Goal: Task Accomplishment & Management: Complete application form

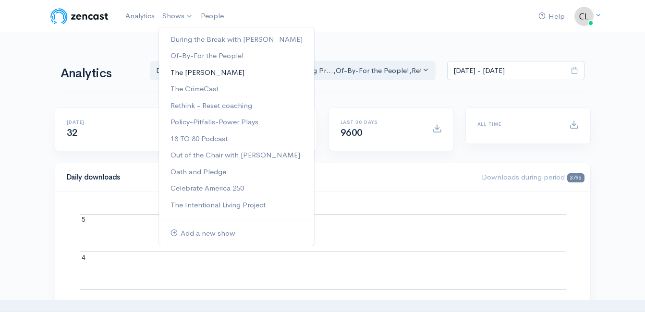
click at [192, 74] on link "The [PERSON_NAME]" at bounding box center [236, 72] width 155 height 17
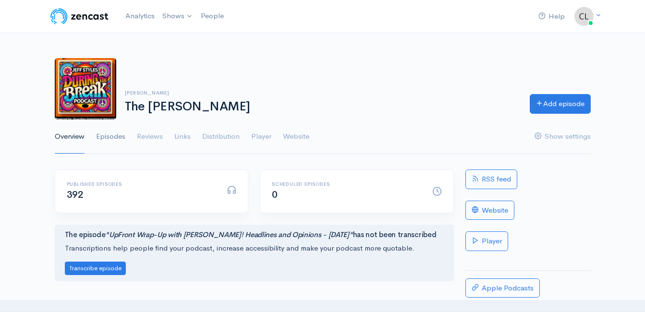
click at [117, 135] on link "Episodes" at bounding box center [110, 137] width 29 height 35
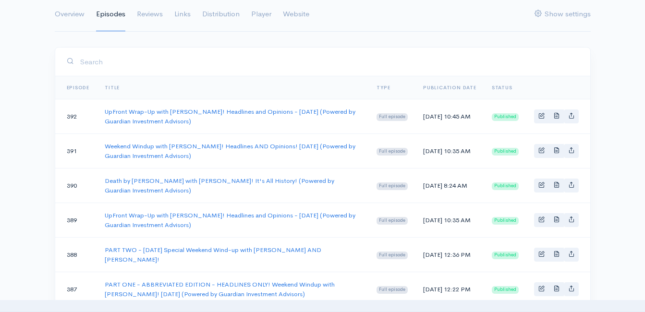
scroll to position [144, 0]
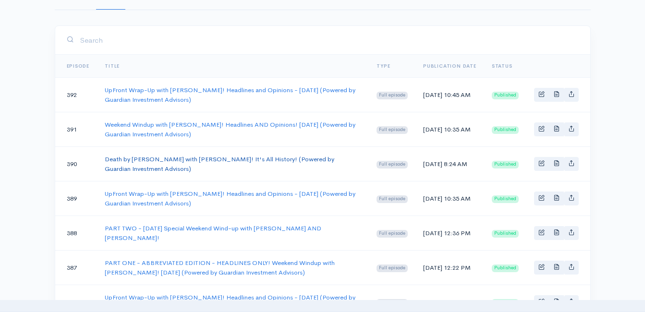
click at [163, 161] on link "Death by [PERSON_NAME] with [PERSON_NAME]! It's All History! (Powered by Guardi…" at bounding box center [219, 164] width 229 height 18
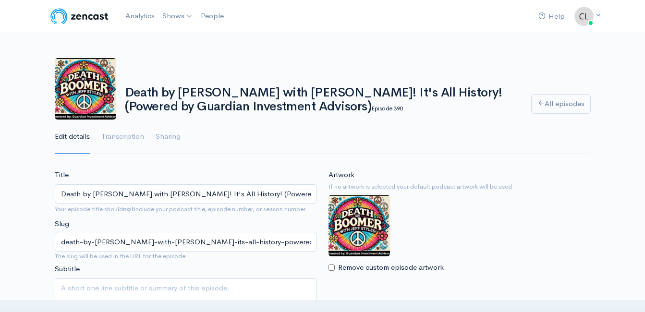
drag, startPoint x: 299, startPoint y: 109, endPoint x: 120, endPoint y: 96, distance: 179.1
click at [120, 96] on div "Death by Boomer with Jeff Styles! It's All History! (Powered by Guardian Invest…" at bounding box center [322, 98] width 406 height 32
drag, startPoint x: 120, startPoint y: 96, endPoint x: 143, endPoint y: 97, distance: 22.6
copy h1 "Death by [PERSON_NAME] with [PERSON_NAME]! It's All History! (Powered by Guardi…"
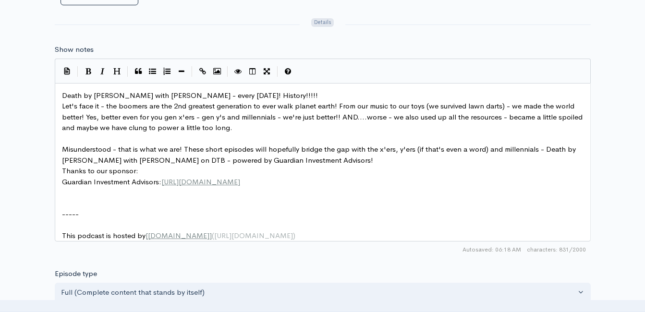
scroll to position [4, 0]
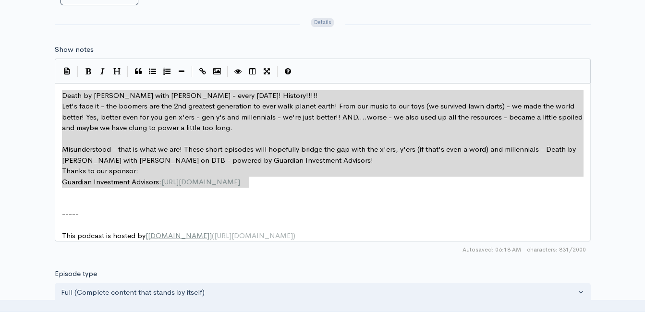
drag, startPoint x: 134, startPoint y: 137, endPoint x: 39, endPoint y: 98, distance: 103.1
type textarea "Death by Boomer with Jeff Styles - every Wednesday! History!!!!! Let's face it …"
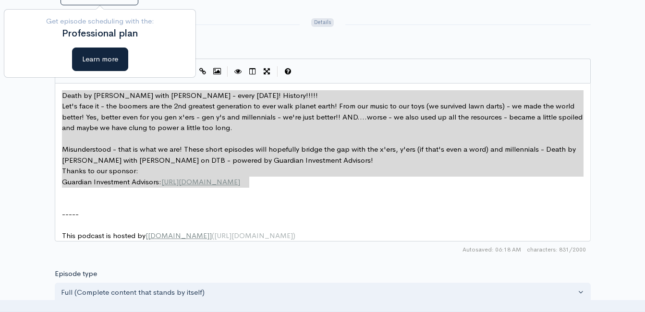
click at [44, 115] on div "Title Death by Boomer with Jeff Styles! It's All History! (Powered by Guardian …" at bounding box center [322, 84] width 645 height 886
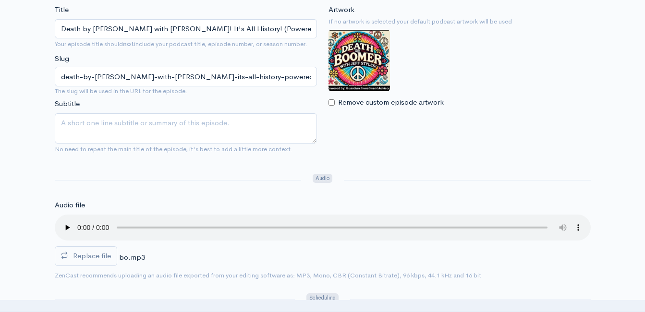
scroll to position [0, 0]
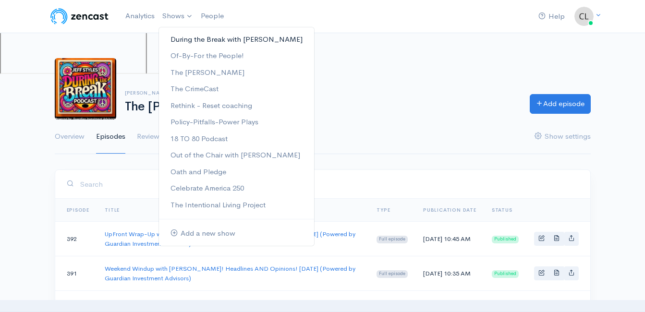
click at [191, 39] on link "During the Break with [PERSON_NAME]" at bounding box center [236, 39] width 155 height 17
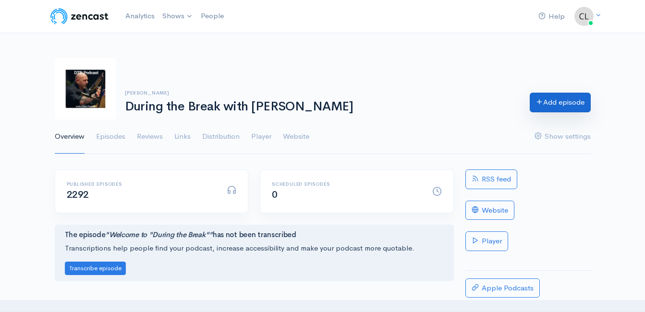
click at [556, 107] on link "Add episode" at bounding box center [559, 103] width 61 height 20
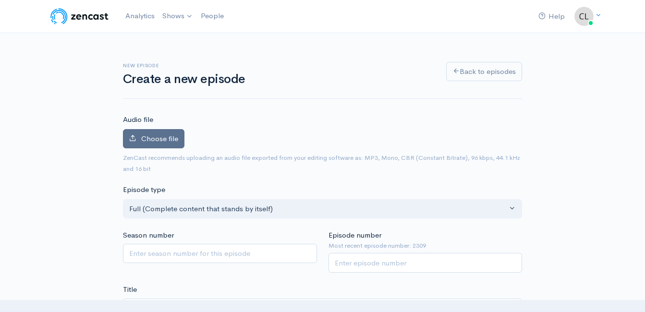
click at [167, 145] on label "Choose file" at bounding box center [153, 139] width 61 height 20
click at [0, 0] on input "Choose file" at bounding box center [0, 0] width 0 height 0
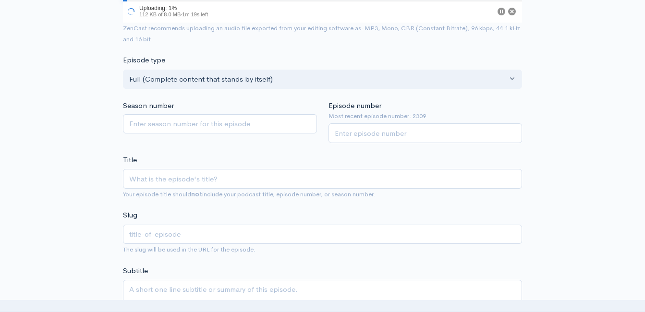
scroll to position [144, 0]
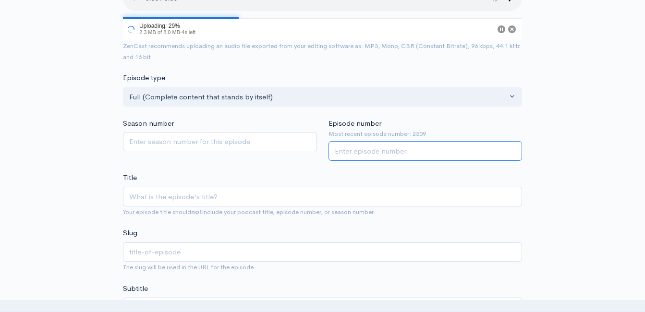
click at [385, 151] on input "Episode number" at bounding box center [425, 151] width 194 height 20
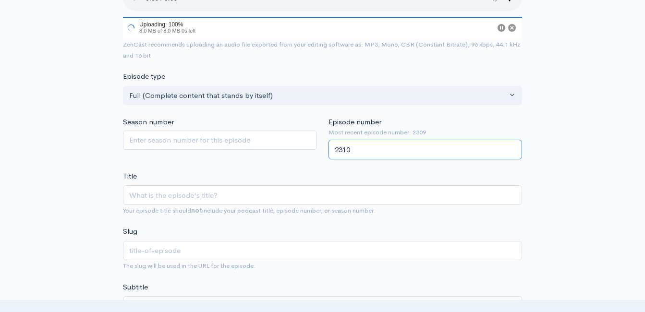
type input "2310"
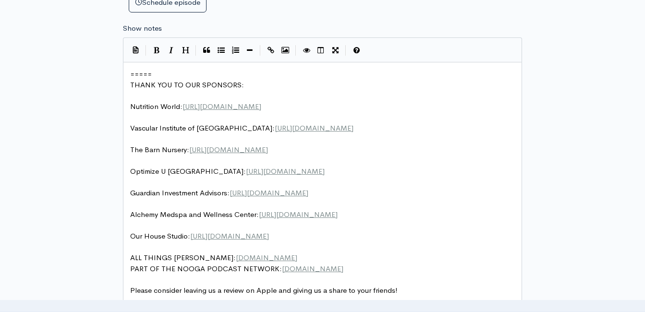
scroll to position [3, 0]
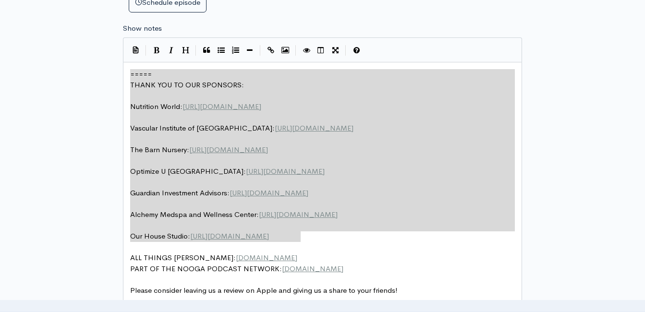
drag, startPoint x: 343, startPoint y: 235, endPoint x: 119, endPoint y: 71, distance: 277.8
type textarea "​===== THANK YOU TO OUR SPONSORS: Nutrition World: https://nutritionw.com/ Vasc…"
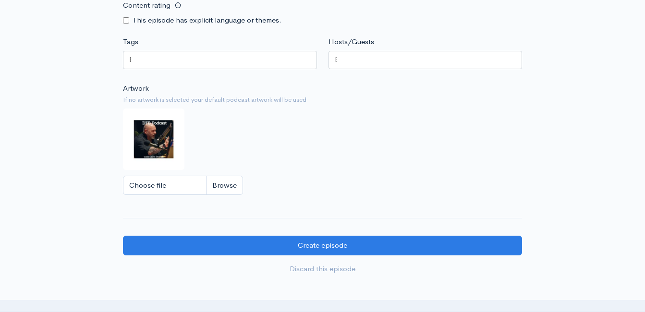
scroll to position [839, 0]
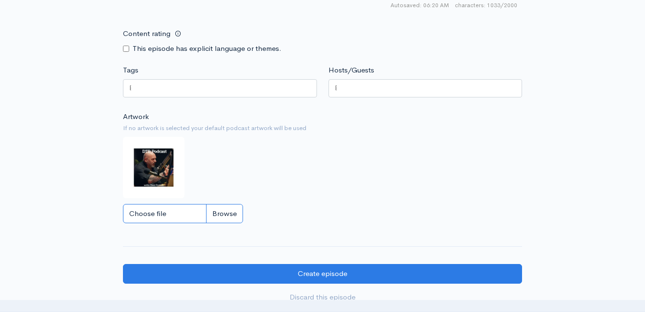
click at [227, 222] on input "Choose file" at bounding box center [183, 214] width 120 height 20
type input "C:\fakepath\DBBoomLOGO.JPG"
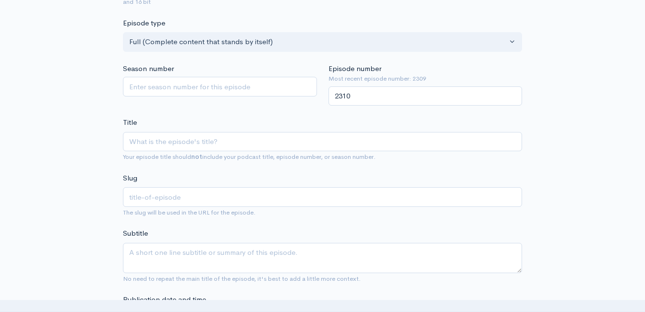
scroll to position [215, 0]
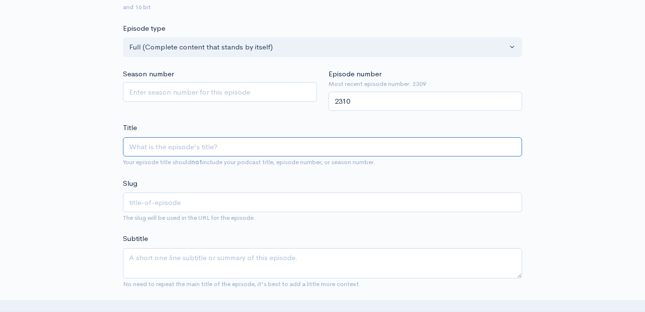
paste input "Death by Boomer with Jeff Styles! It's All Memories and Stormwater! (Powered by…"
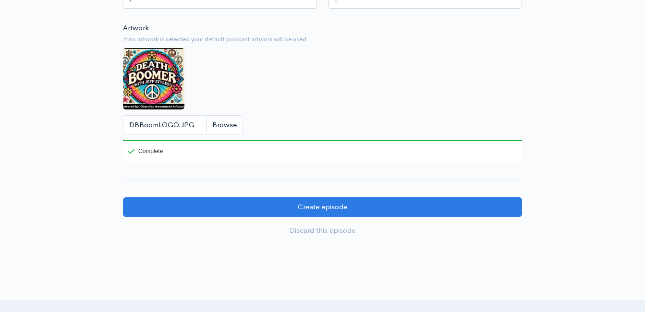
scroll to position [935, 0]
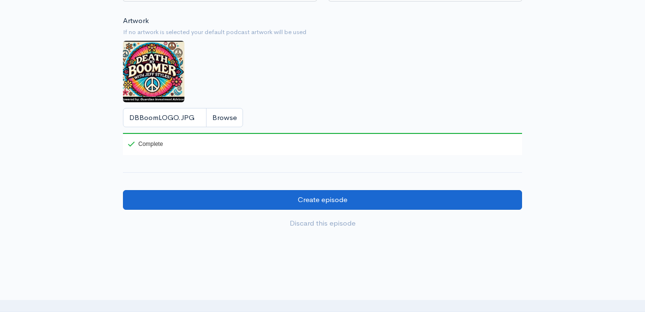
type input "Death by Boomer with Jeff Styles! It's All Memories and Stormwater! (Powered by…"
type input "death-by-boomer-with-jeff-styles-its-all-memories-and-stormwater-powered-by-gua…"
click at [395, 203] on input "Create episode" at bounding box center [322, 200] width 399 height 20
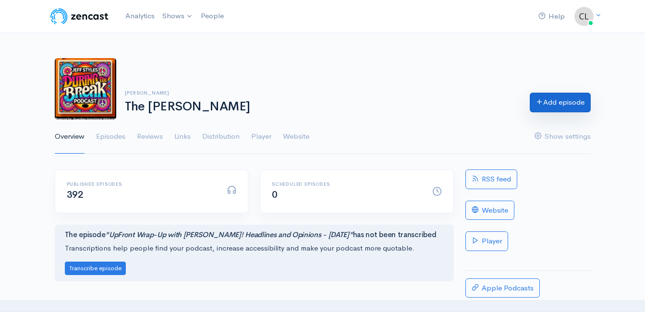
click at [537, 110] on link "Add episode" at bounding box center [559, 103] width 61 height 20
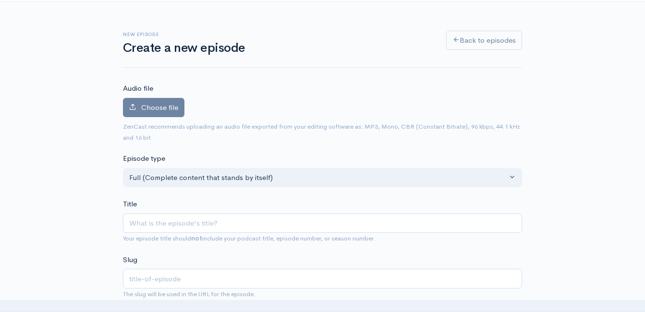
scroll to position [48, 0]
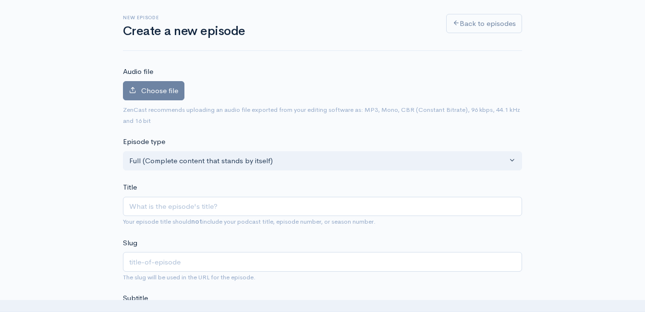
click at [251, 208] on input "Title" at bounding box center [322, 207] width 399 height 20
type input "Death by [PERSON_NAME] with [PERSON_NAME]! It's All History! (Powered by Guardi…"
type input "death-by-boomer-with-jeff-styles-its-all-history-powered-by-guardian-investment…"
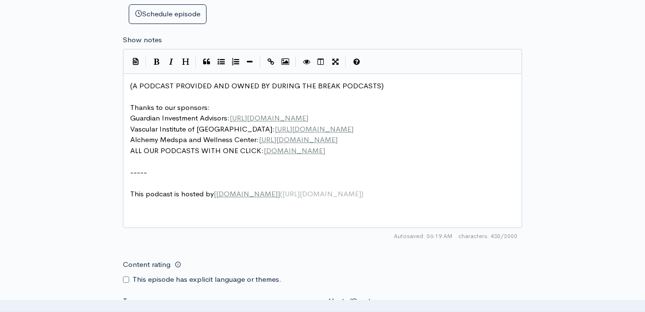
scroll to position [3, 0]
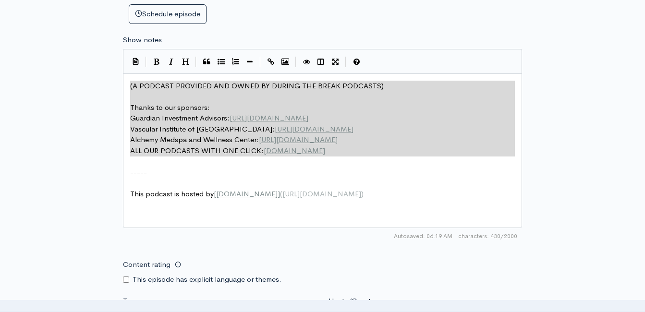
drag, startPoint x: 394, startPoint y: 158, endPoint x: 108, endPoint y: 86, distance: 293.9
type textarea "​(A PODCAST PROVIDED AND OWNED BY DURING THE BREAK PODCASTS) Thanks to our spon…"
paste textarea
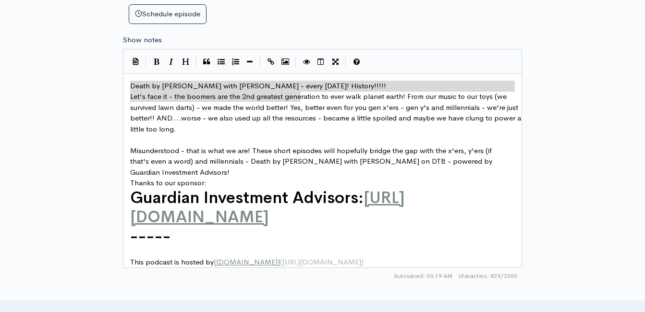
click at [309, 92] on div "x Death by Boomer with Jeff Styles - every Wednesday! History!!!!! Let's face i…" at bounding box center [325, 174] width 395 height 191
type textarea "Death by Boomer with Jeff Styles - every Wednesday! History!!!!! Let's face it …"
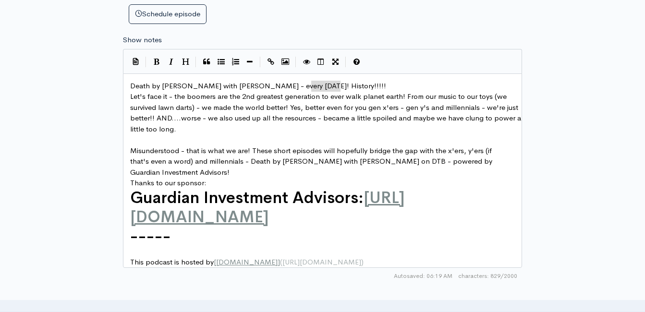
type textarea "istory!!!!!"
drag, startPoint x: 341, startPoint y: 87, endPoint x: 310, endPoint y: 87, distance: 30.7
type textarea "Storm waters"
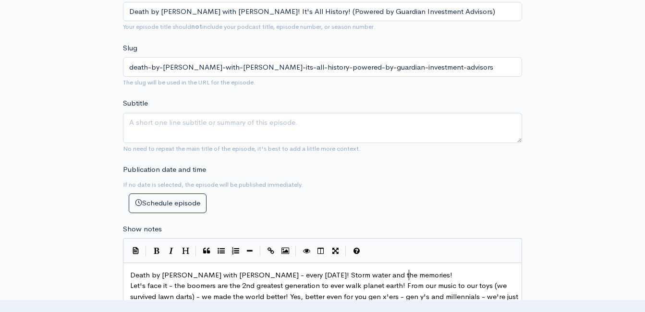
scroll to position [192, 0]
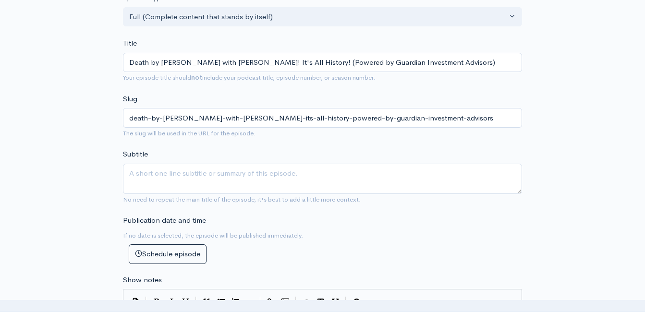
type textarea "and the memories!"
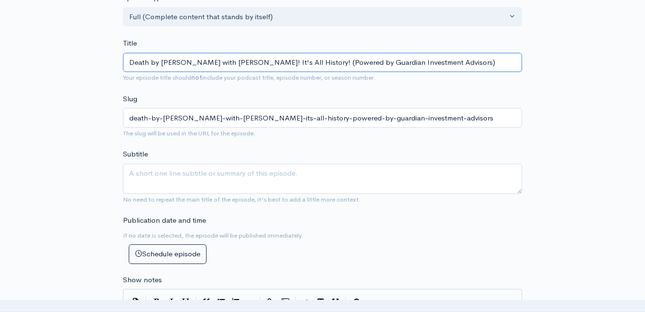
click at [285, 65] on input "Death by [PERSON_NAME] with [PERSON_NAME]! It's All History! (Powered by Guardi…" at bounding box center [322, 63] width 399 height 20
type input "Death by Boomer with Jeff Styles! It's All Histor! (Powered by Guardian Investm…"
type input "death-by-boomer-with-jeff-styles-its-all-histor-powered-by-guardian-investment-…"
type input "Death by Boomer with Jeff Styles! It's All Histo! (Powered by Guardian Investme…"
type input "death-by-boomer-with-jeff-styles-its-all-histo-powered-by-guardian-investment-a…"
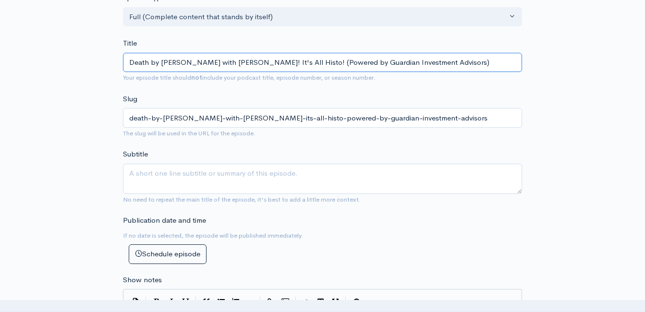
type input "Death by Boomer with Jeff Styles! It's All Hist! (Powered by Guardian Investmen…"
type input "death-by-boomer-with-jeff-styles-its-all-hist-powered-by-guardian-investment-ad…"
type input "Death by Boomer with Jeff Styles! It's All His! (Powered by Guardian Investment…"
type input "death-by-boomer-with-jeff-styles-its-all-his-powered-by-guardian-investment-adv…"
type input "Death by Boomer with Jeff Styles! It's All Hi! (Powered by Guardian Investment …"
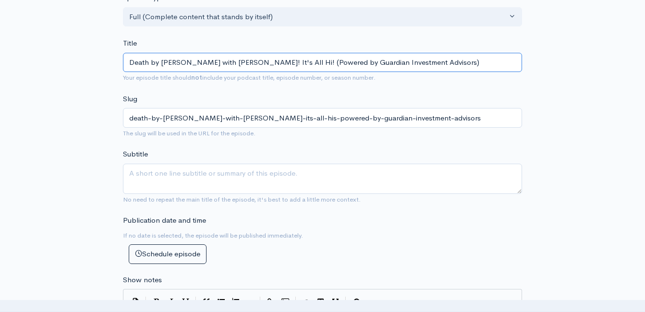
type input "death-by-boomer-with-jeff-styles-its-all-hi-powered-by-guardian-investment-advi…"
type input "Death by Boomer with Jeff Styles! It's All H! (Powered by Guardian Investment A…"
type input "death-by-boomer-with-jeff-styles-its-all-h-powered-by-guardian-investment-advis…"
type input "Death by Boomer with Jeff Styles! It's All ! (Powered by Guardian Investment Ad…"
type input "death-by-boomer-with-jeff-styles-its-all-powered-by-guardian-investment-advisors"
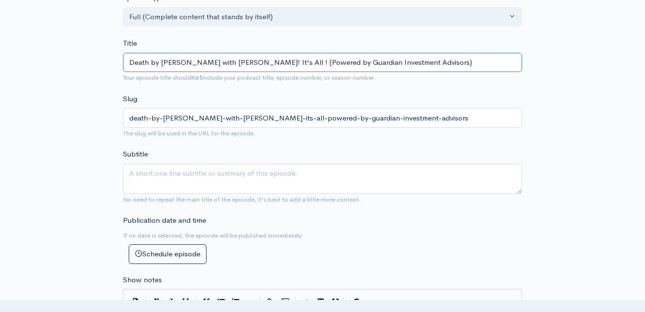
type input "Death by Boomer with Jeff Styles! It's All M! (Powered by Guardian Investment A…"
type input "death-by-boomer-with-jeff-styles-its-all-m-powered-by-guardian-investment-advis…"
type input "Death by Boomer with Jeff Styles! It's All Me! (Powered by Guardian Investment …"
type input "death-by-boomer-with-jeff-styles-its-all-me-powered-by-guardian-investment-advi…"
type input "Death by Boomer with Jeff Styles! It's All Mem! (Powered by Guardian Investment…"
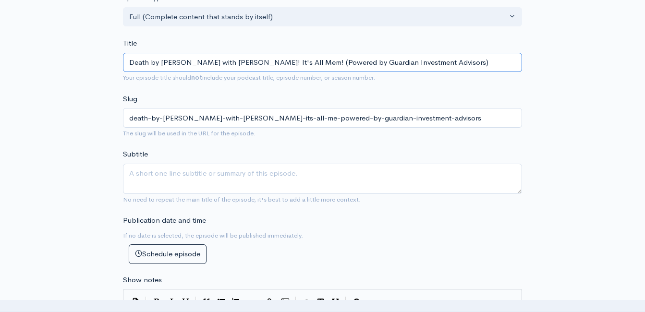
type input "death-by-boomer-with-jeff-styles-its-all-mem-powered-by-guardian-investment-adv…"
type input "Death by Boomer with Jeff Styles! It's All Memo! (Powered by Guardian Investmen…"
type input "death-by-boomer-with-jeff-styles-its-all-memo-powered-by-guardian-investment-ad…"
type input "Death by Boomer with Jeff Styles! It's All Memor! (Powered by Guardian Investme…"
type input "death-by-boomer-with-jeff-styles-its-all-memor-powered-by-guardian-investment-a…"
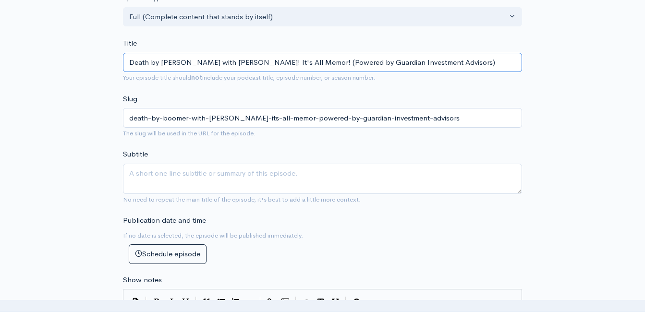
type input "Death by Boomer with Jeff Styles! It's All Memori! (Powered by Guardian Investm…"
type input "death-by-boomer-with-jeff-styles-its-all-memori-powered-by-guardian-investment-…"
type input "Death by Boomer with Jeff Styles! It's All Memorie! (Powered by Guardian Invest…"
type input "death-by-boomer-with-jeff-styles-its-all-memorie-powered-by-guardian-investment…"
type input "Death by Boomer with Jeff Styles! It's All Memories! (Powered by Guardian Inves…"
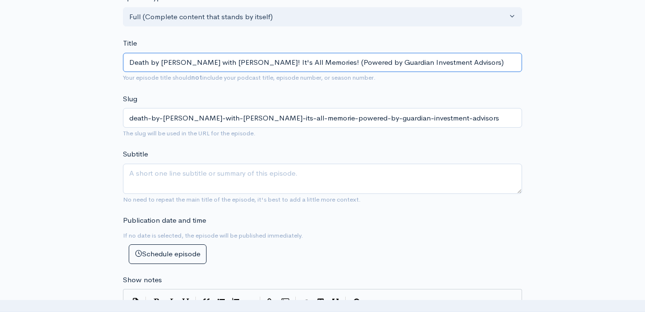
type input "death-by-boomer-with-jeff-styles-its-all-memories-powered-by-guardian-investmen…"
type input "Death by Boomer with Jeff Styles! It's All Memories n! (Powered by Guardian Inv…"
type input "death-by-boomer-with-jeff-styles-its-all-memories-n-powered-by-guardian-investm…"
type input "Death by Boomer with Jeff Styles! It's All Memories nd! (Powered by Guardian In…"
type input "death-by-boomer-with-jeff-styles-its-all-memories-nd-powered-by-guardian-invest…"
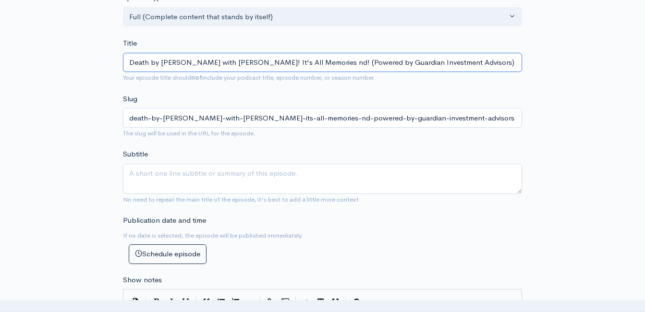
type input "Death by Boomer with Jeff Styles! It's All Memories n! (Powered by Guardian Inv…"
type input "death-by-boomer-with-jeff-styles-its-all-memories-n-powered-by-guardian-investm…"
type input "Death by Boomer with Jeff Styles! It's All Memories ! (Powered by Guardian Inve…"
type input "death-by-boomer-with-jeff-styles-its-all-memories-powered-by-guardian-investmen…"
type input "Death by Boomer with Jeff Styles! It's All Memories an! (Powered by Guardian In…"
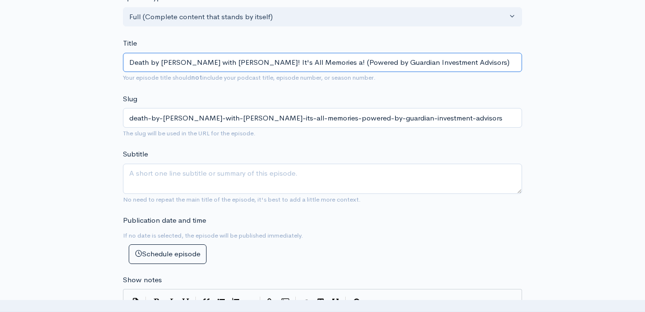
type input "death-by-boomer-with-jeff-styles-its-all-memories-a-powered-by-guardian-investm…"
type input "Death by Boomer with Jeff Styles! It's All Memories and! (Powered by Guardian I…"
type input "death-by-boomer-with-jeff-styles-its-all-memories-and-powered-by-guardian-inves…"
type input "Death by Boomer with Jeff Styles! It's All Memories and S! (Powered by Guardian…"
type input "death-by-boomer-with-jeff-styles-its-all-memories-and-s-powered-by-guardian-inv…"
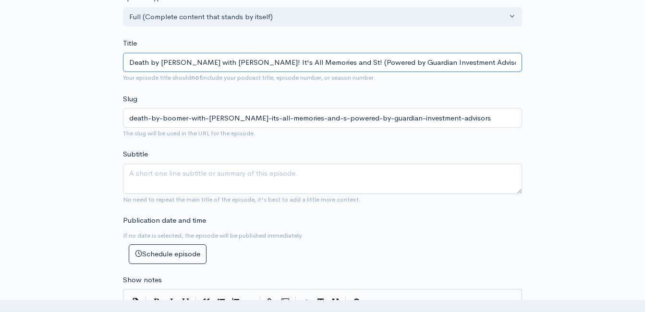
type input "Death by Boomer with Jeff Styles! It's All Memories and Sto! (Powered by Guardi…"
type input "death-by-boomer-with-jeff-styles-its-all-memories-and-sto-powered-by-guardian-i…"
type input "Death by Boomer with Jeff Styles! It's All Memories and Storm! (Powered by Guar…"
type input "death-by-boomer-with-jeff-styles-its-all-memories-and-storm-powered-by-guardian…"
type input "Death by Boomer with Jeff Styles! It's All Memories and Storm W! (Powered by Gu…"
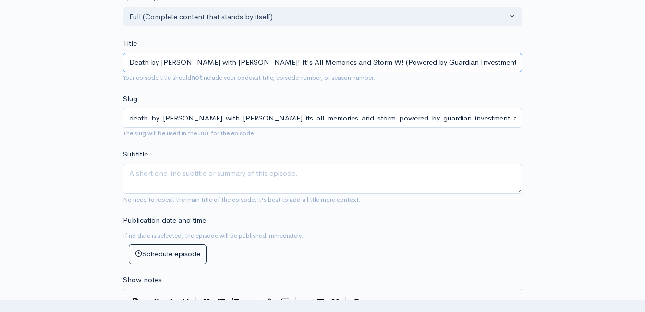
type input "death-by-boomer-with-jeff-styles-its-all-memories-and-storm-w-powered-by-guardi…"
type input "Death by Boomer with Jeff Styles! It's All Memories and Storm Wa! (Powered by G…"
type input "death-by-boomer-with-jeff-styles-its-all-memories-and-storm-wa-powered-by-guard…"
type input "Death by Boomer with Jeff Styles! It's All Memories and Storm Wat! (Powered by …"
type input "death-by-boomer-with-jeff-styles-its-all-memories-and-storm-wat-powered-by-guar…"
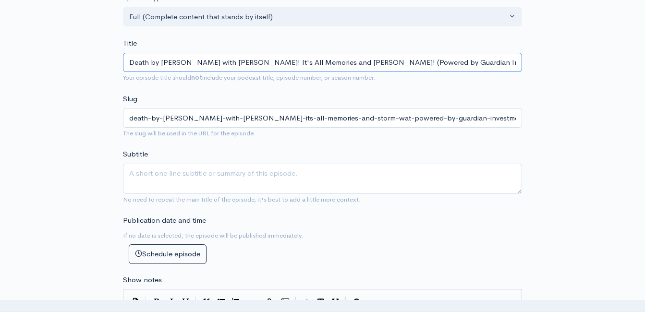
type input "Death by Boomer with Jeff Styles! It's All Memories and Storm Water! (Powered b…"
type input "death-by-boomer-with-jeff-styles-its-all-memories-and-storm-water-powered-by-gu…"
click at [338, 63] on input "Death by Boomer with Jeff Styles! It's All Memories and Storm Water! (Powered b…" at bounding box center [322, 63] width 399 height 20
type input "Death by Boomer with Jeff Styles! It's All Memories and Storm ater! (Powered by…"
type input "death-by-boomer-with-jeff-styles-its-all-memories-and-storm-ater-powered-by-gua…"
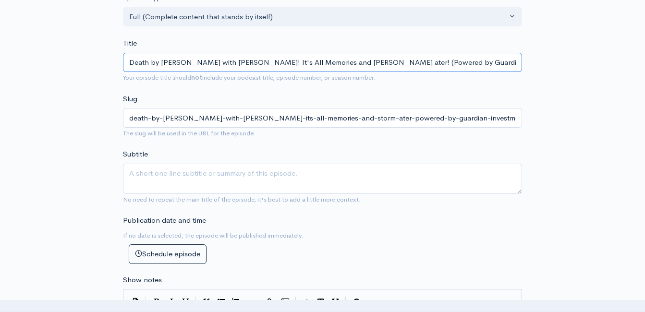
type input "Death by Boomer with Jeff Styles! It's All Memories and Stormater! (Powered by …"
type input "death-by-boomer-with-jeff-styles-its-all-memories-and-stormater-powered-by-guar…"
type input "Death by Boomer with Jeff Styles! It's All Memories and Stormwater! (Powered by…"
type input "death-by-boomer-with-jeff-styles-its-all-memories-and-stormwater-powered-by-gua…"
type input "Death by Boomer with Jeff Styles! It's All Memories and Stormwater! (Powered by…"
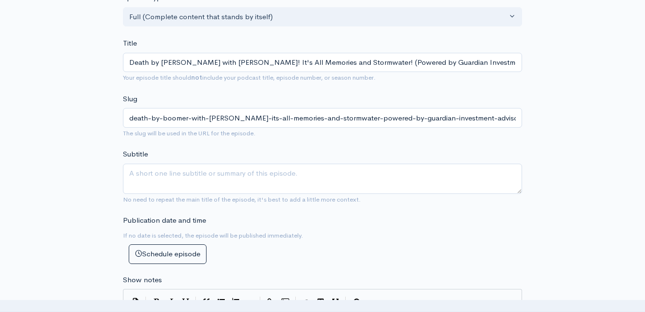
click at [306, 95] on div "Slug death-by-boomer-with-jeff-styles-its-all-memories-and-stormwater-powered-b…" at bounding box center [322, 116] width 399 height 45
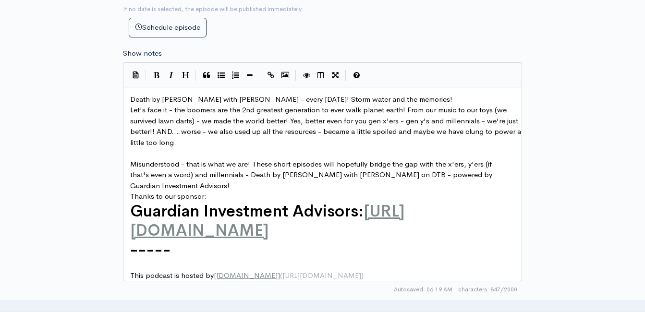
scroll to position [432, 0]
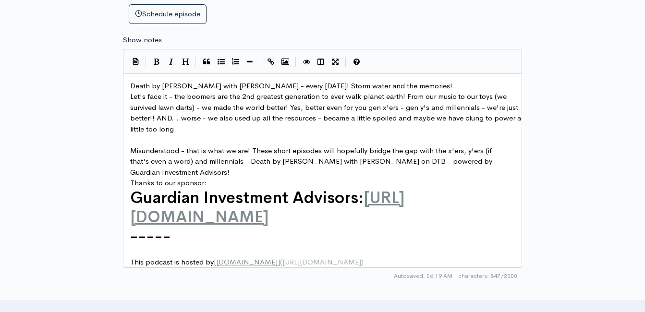
click at [328, 89] on span "Death by Boomer with Jeff Styles - every Wednesday! Storm water and the memorie…" at bounding box center [291, 85] width 322 height 9
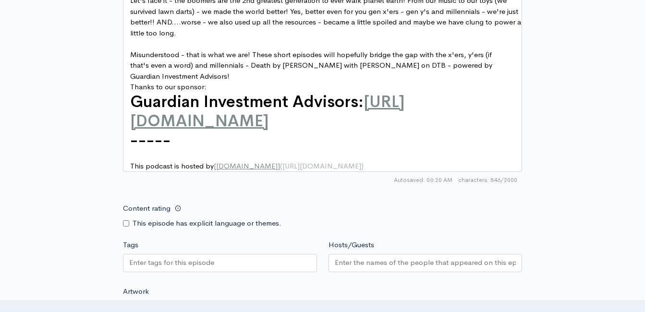
scroll to position [480, 0]
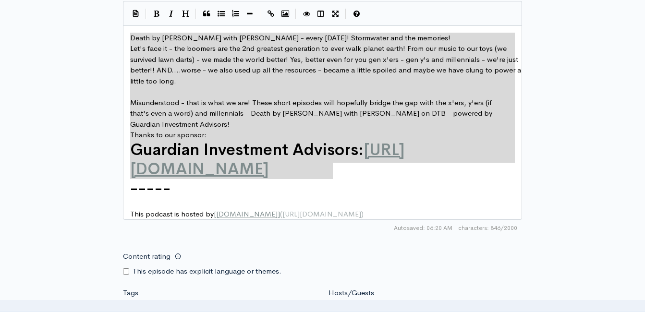
drag, startPoint x: 347, startPoint y: 171, endPoint x: 131, endPoint y: 38, distance: 253.5
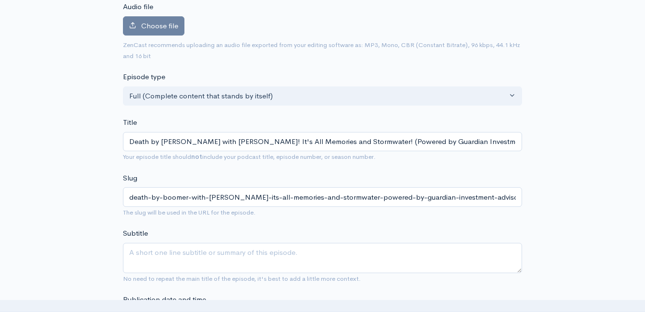
scroll to position [0, 0]
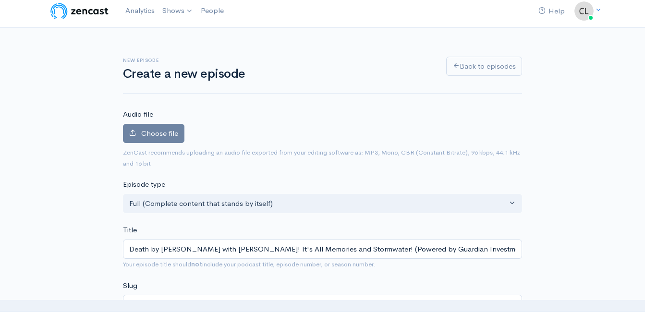
type textarea "Death by Boomer with Jeff Styles - every Wednesday! Stormwater and the memories…"
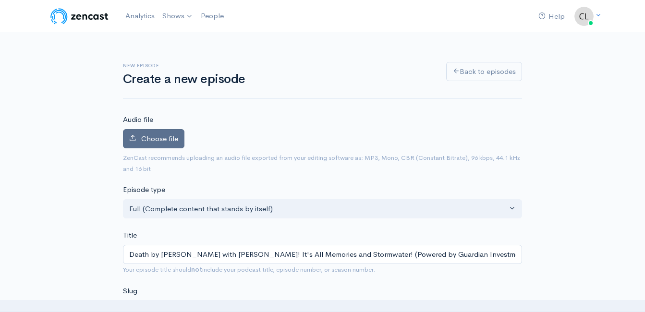
click at [181, 131] on label "Choose file" at bounding box center [153, 139] width 61 height 20
click at [0, 0] on input "Choose file" at bounding box center [0, 0] width 0 height 0
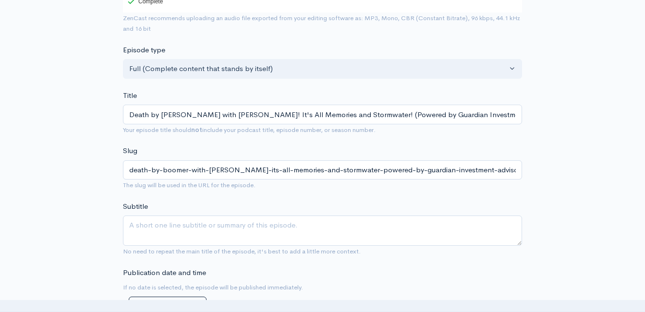
scroll to position [144, 0]
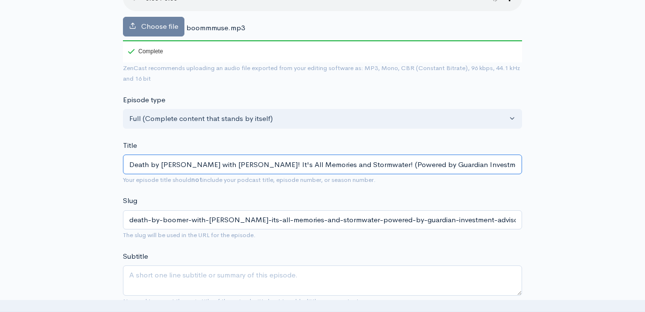
click at [269, 162] on input "Death by Boomer with Jeff Styles! It's All Memories and Stormwater! (Powered by…" at bounding box center [322, 165] width 399 height 20
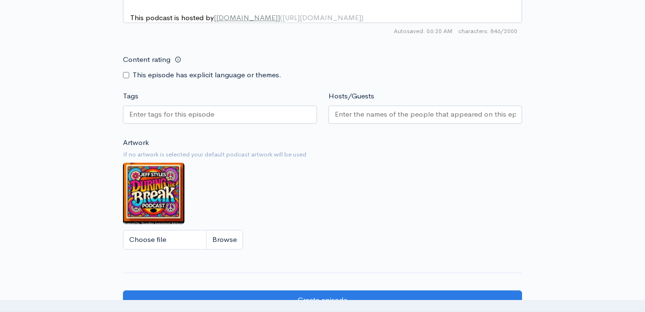
scroll to position [895, 0]
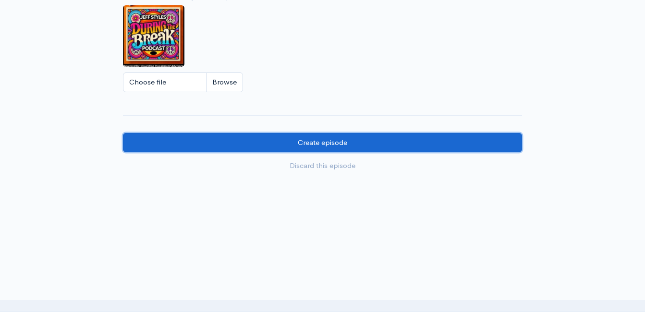
click at [371, 143] on input "Create episode" at bounding box center [322, 143] width 399 height 20
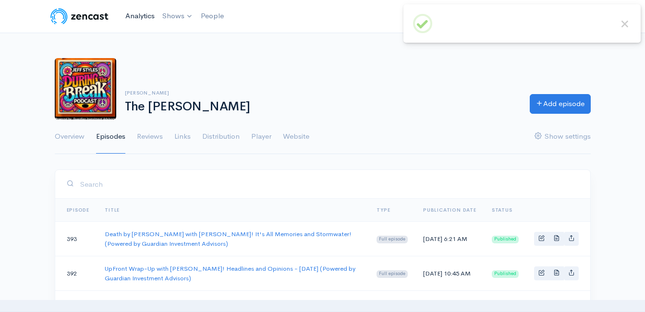
click at [141, 18] on link "Analytics" at bounding box center [139, 16] width 37 height 21
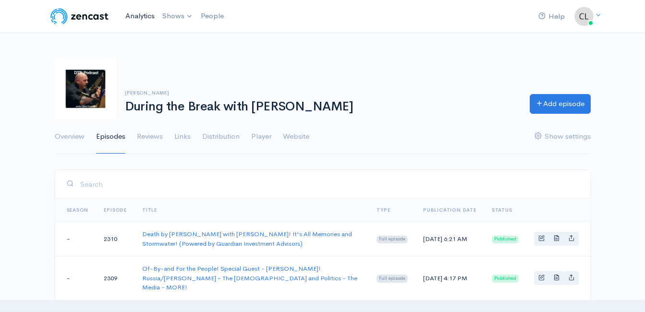
click at [132, 10] on link "Analytics" at bounding box center [139, 16] width 37 height 21
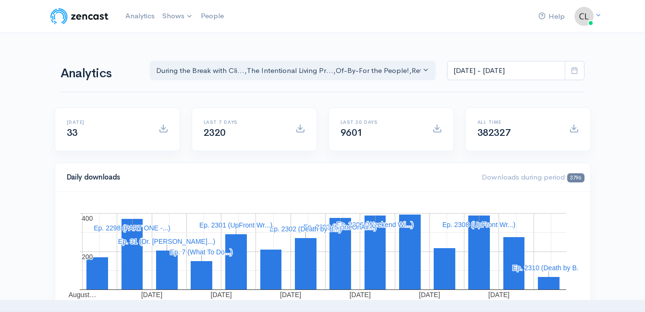
click at [571, 71] on span at bounding box center [574, 71] width 20 height 20
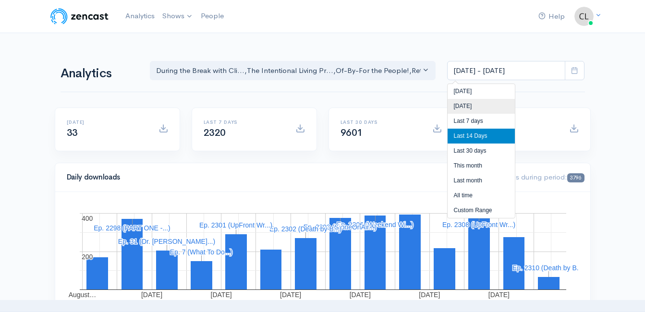
click at [498, 102] on li "[DATE]" at bounding box center [480, 106] width 67 height 15
type input "[DATE] - [DATE]"
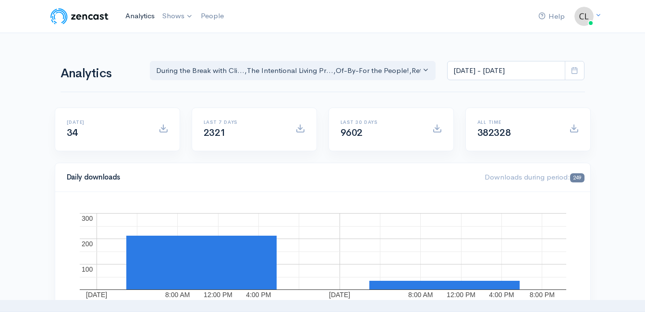
click at [139, 12] on link "Analytics" at bounding box center [139, 16] width 37 height 21
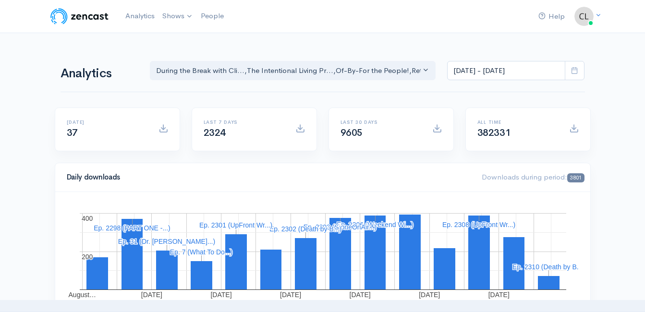
click at [139, 31] on nav "Help Notifications View all Your profile Team settings Default team Current Log…" at bounding box center [322, 16] width 645 height 33
click at [132, 14] on link "Analytics" at bounding box center [139, 16] width 37 height 21
click at [133, 14] on link "Analytics" at bounding box center [139, 16] width 37 height 21
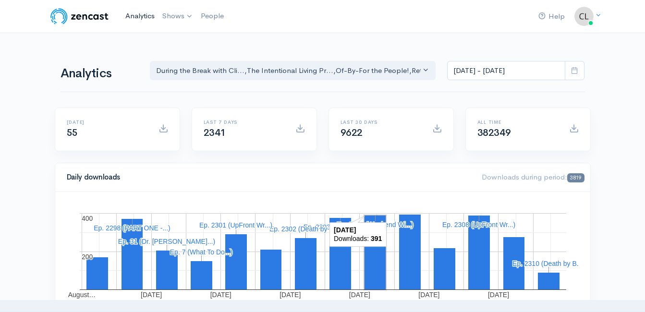
click at [132, 12] on link "Analytics" at bounding box center [139, 16] width 37 height 21
click at [141, 17] on link "Analytics" at bounding box center [139, 16] width 37 height 21
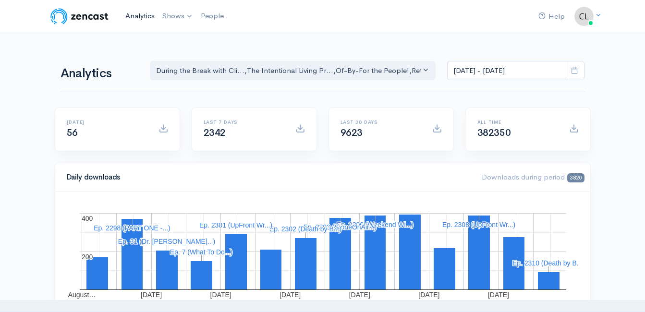
click at [135, 13] on link "Analytics" at bounding box center [139, 16] width 37 height 21
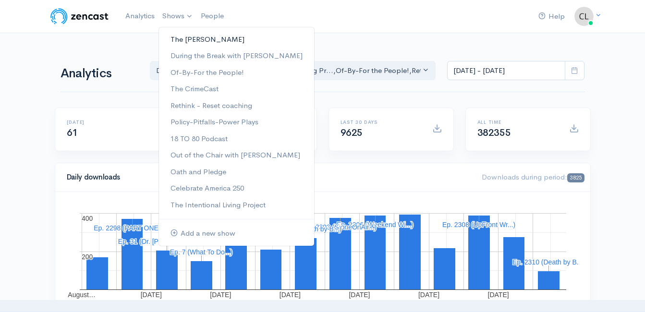
click at [181, 39] on link "The [PERSON_NAME]" at bounding box center [236, 39] width 155 height 17
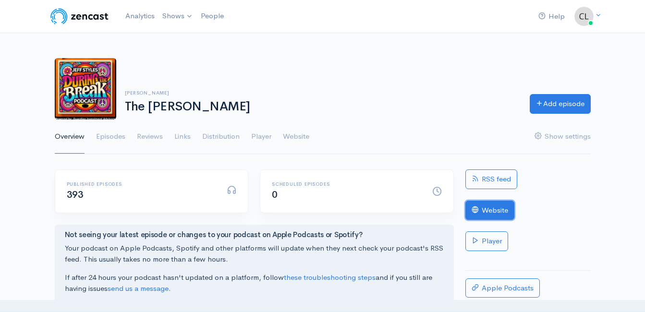
click at [498, 210] on link "Website" at bounding box center [489, 211] width 49 height 20
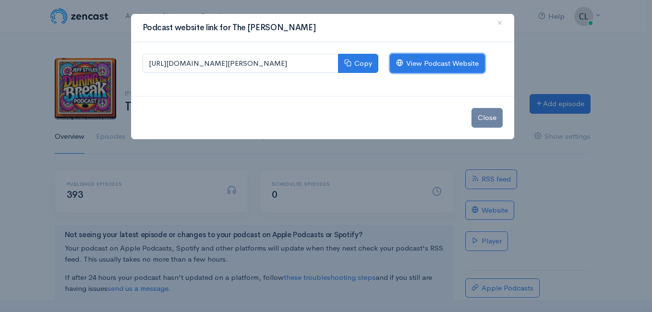
click at [446, 65] on link "View Podcast Website" at bounding box center [437, 64] width 95 height 20
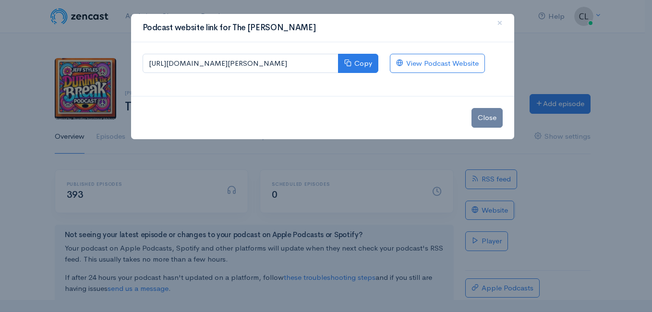
click at [103, 13] on div "Podcast website link for The Jeff Styles × https://the-jeff-styles.zencast.webs…" at bounding box center [326, 156] width 652 height 312
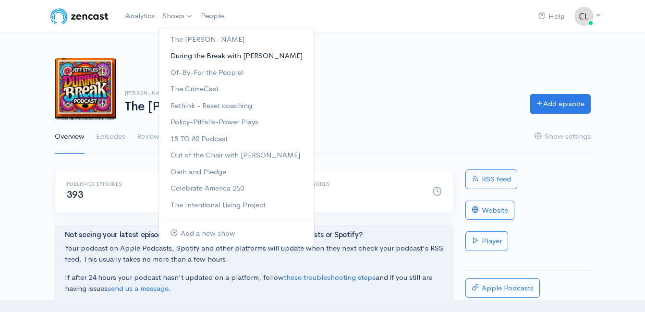
click at [186, 56] on link "During the Break with [PERSON_NAME]" at bounding box center [236, 56] width 155 height 17
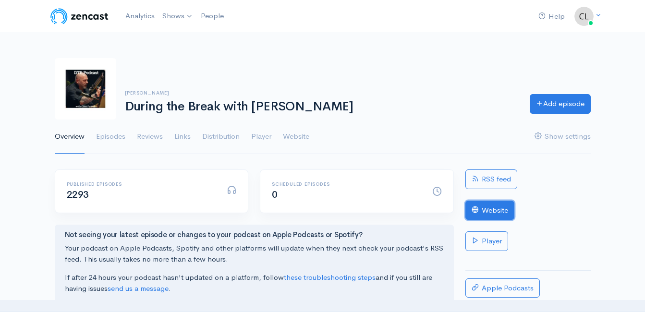
click at [481, 210] on link "Website" at bounding box center [489, 211] width 49 height 20
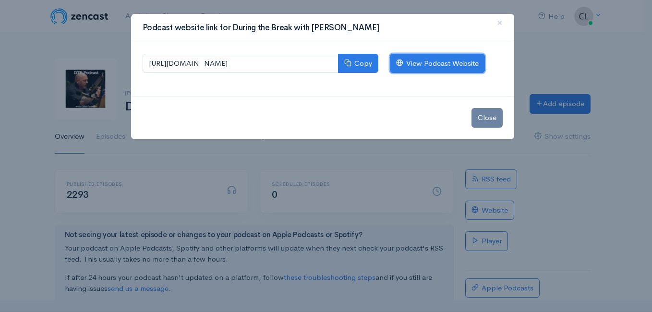
click at [470, 65] on link "View Podcast Website" at bounding box center [437, 64] width 95 height 20
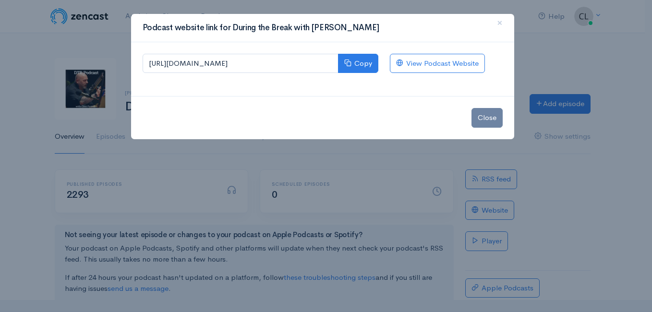
click at [104, 28] on div "Podcast website link for During the Break with Clint Powell × https://during-th…" at bounding box center [326, 156] width 652 height 312
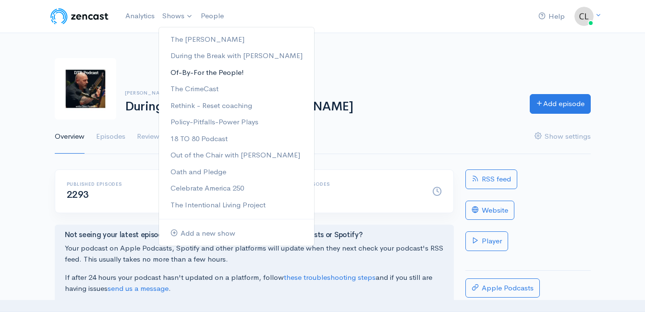
click at [184, 75] on link "Of-By-For the People!" at bounding box center [236, 72] width 155 height 17
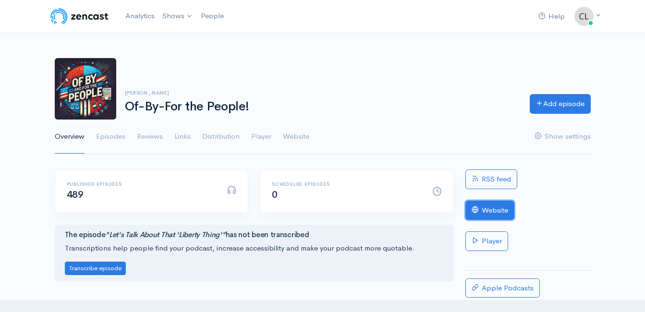
click at [505, 213] on link "Website" at bounding box center [489, 211] width 49 height 20
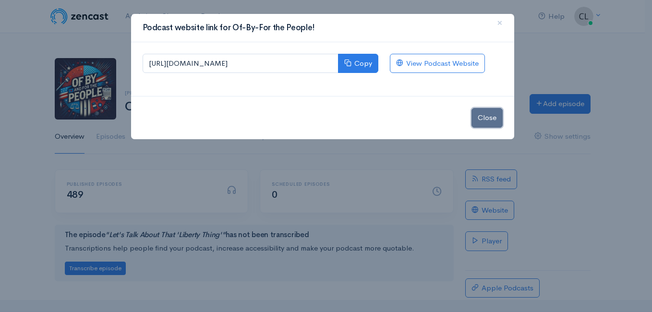
click at [484, 120] on button "Close" at bounding box center [486, 118] width 31 height 20
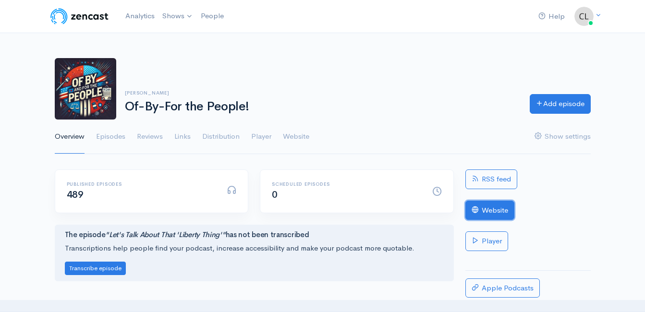
click at [491, 217] on link "Website" at bounding box center [489, 211] width 49 height 20
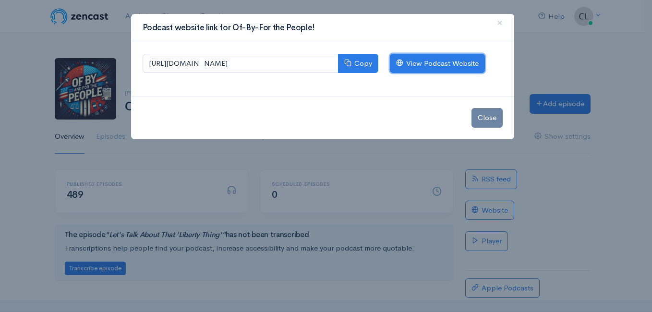
click at [473, 63] on link "View Podcast Website" at bounding box center [437, 64] width 95 height 20
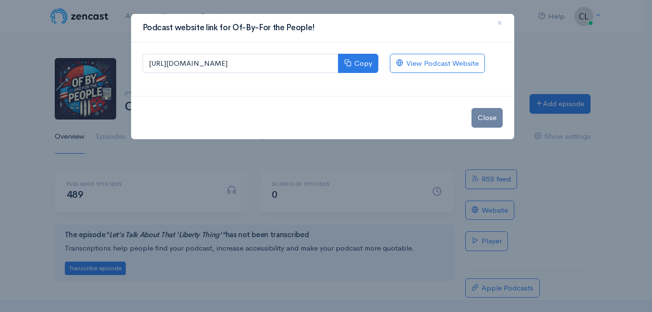
click at [104, 48] on div "Podcast website link for Of-By-For the People! × https://of-by-for-the-people.z…" at bounding box center [326, 156] width 652 height 312
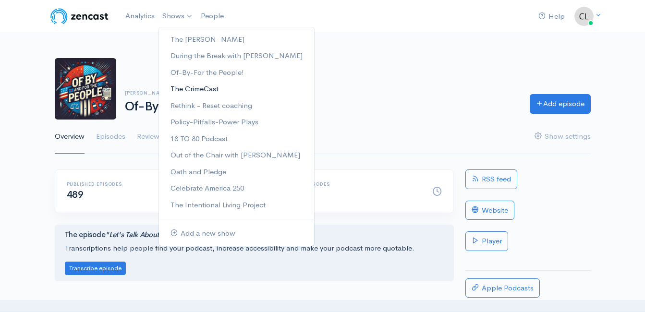
click at [183, 89] on link "The CrimeCast" at bounding box center [236, 89] width 155 height 17
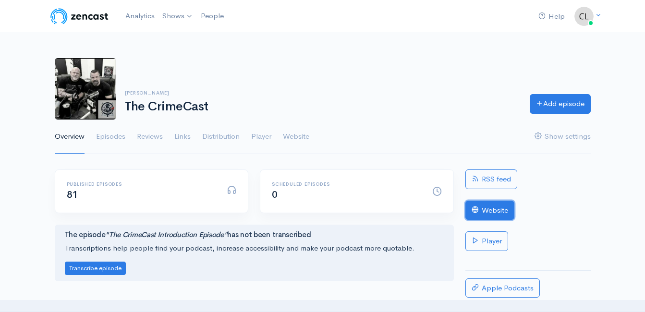
click at [486, 217] on link "Website" at bounding box center [489, 211] width 49 height 20
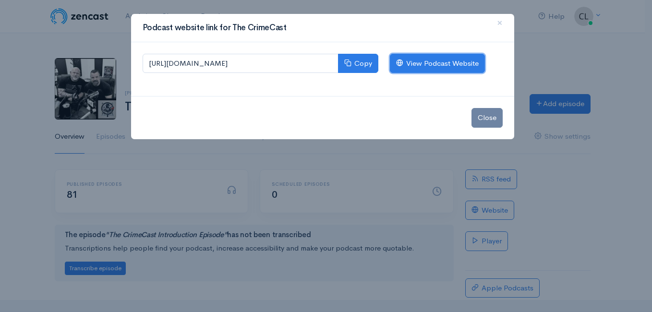
click at [473, 68] on link "View Podcast Website" at bounding box center [437, 64] width 95 height 20
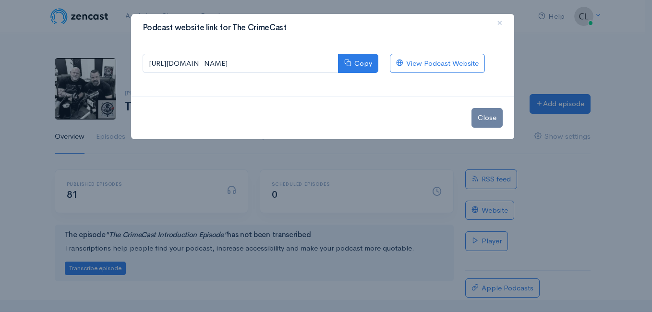
click at [96, 16] on div "Podcast website link for The CrimeCast × https://the-crimecast.zencast.website …" at bounding box center [326, 156] width 652 height 312
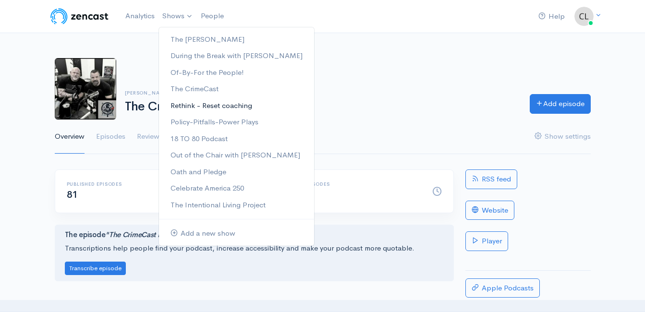
click at [193, 106] on link "Rethink - Reset coaching" at bounding box center [236, 105] width 155 height 17
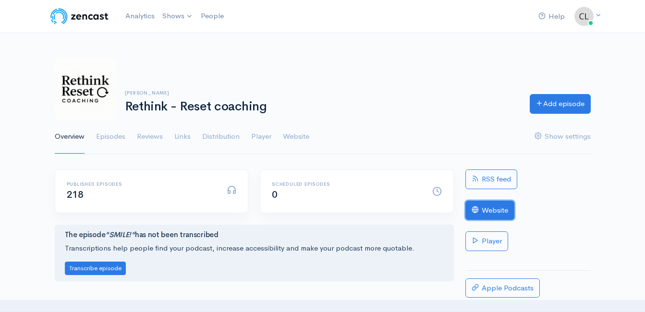
click at [490, 211] on link "Website" at bounding box center [489, 211] width 49 height 20
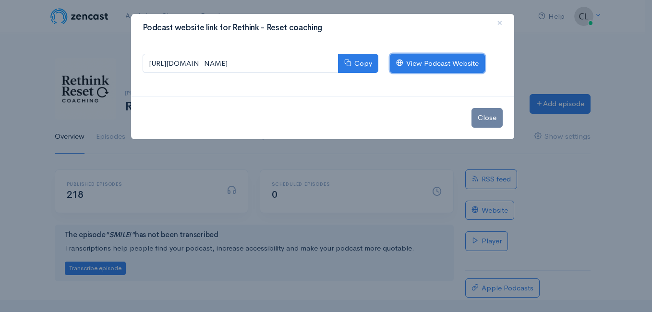
click at [445, 66] on link "View Podcast Website" at bounding box center [437, 64] width 95 height 20
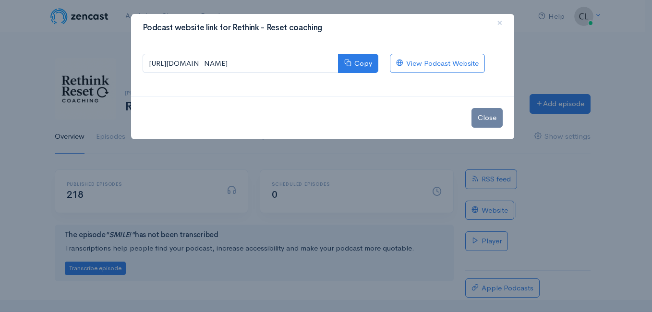
click at [67, 48] on div "Podcast website link for Rethink - Reset coaching × https://dtb-podcast-coachin…" at bounding box center [326, 156] width 652 height 312
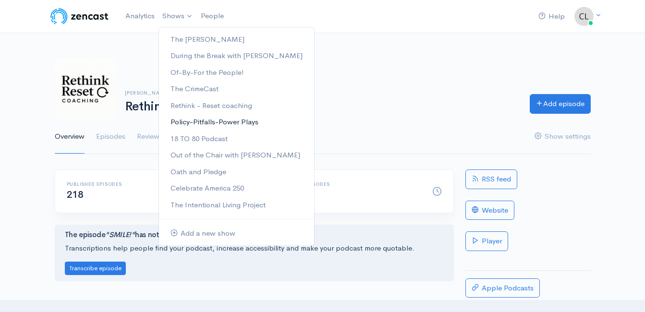
click at [210, 122] on link "Policy-Pitfalls-Power Plays" at bounding box center [236, 122] width 155 height 17
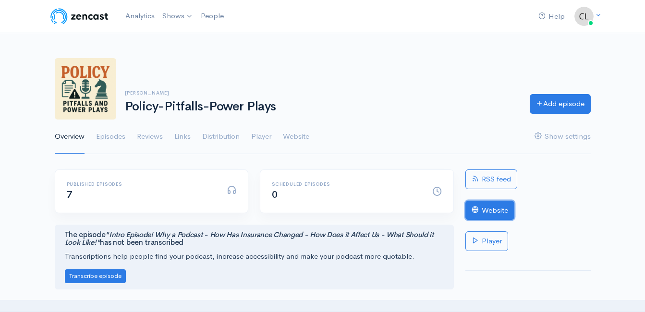
click at [488, 211] on link "Website" at bounding box center [489, 211] width 49 height 20
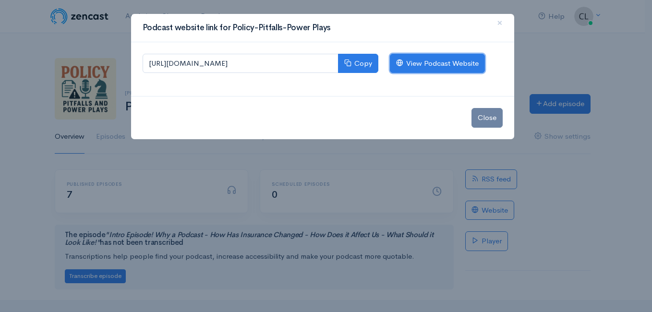
click at [467, 65] on link "View Podcast Website" at bounding box center [437, 64] width 95 height 20
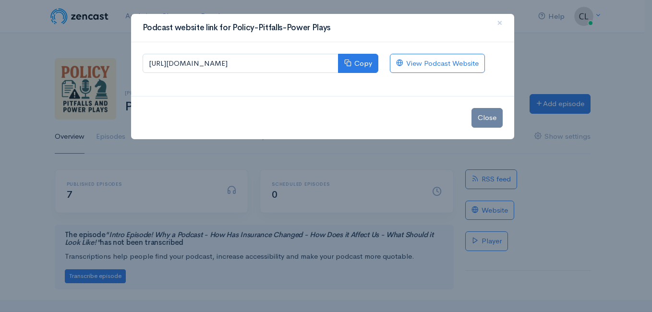
click at [61, 32] on div "Podcast website link for Policy-Pitfalls-Power Plays × https://policy-pitfalls-…" at bounding box center [326, 156] width 652 height 312
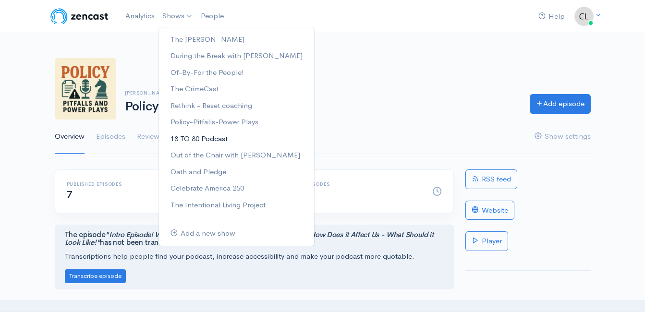
click at [201, 138] on link "18 TO 80 Podcast" at bounding box center [236, 139] width 155 height 17
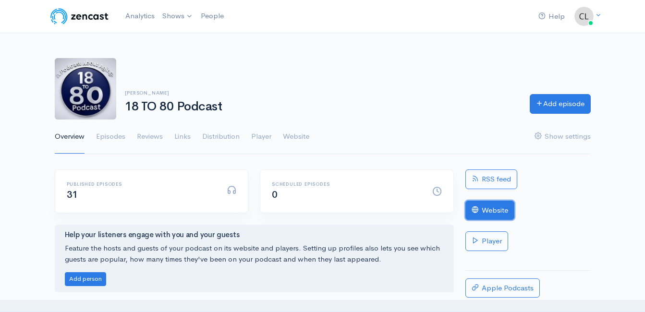
click at [489, 213] on link "Website" at bounding box center [489, 211] width 49 height 20
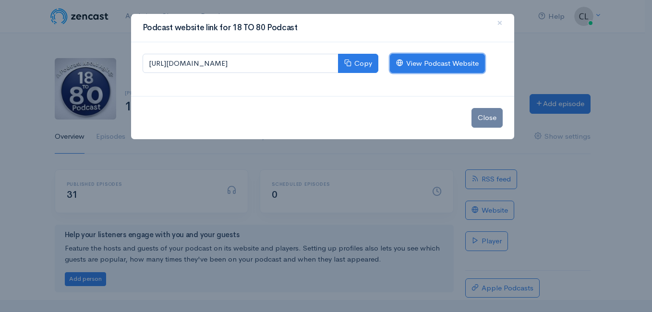
click at [444, 70] on link "View Podcast Website" at bounding box center [437, 64] width 95 height 20
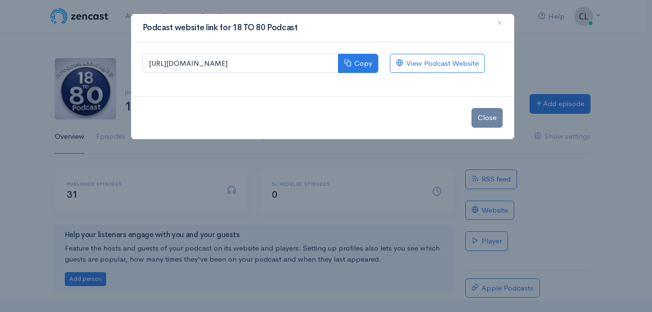
click at [108, 58] on div "Podcast website link for 18 TO 80 Podcast × https://18-to-80-podcast.zencast.we…" at bounding box center [326, 156] width 652 height 312
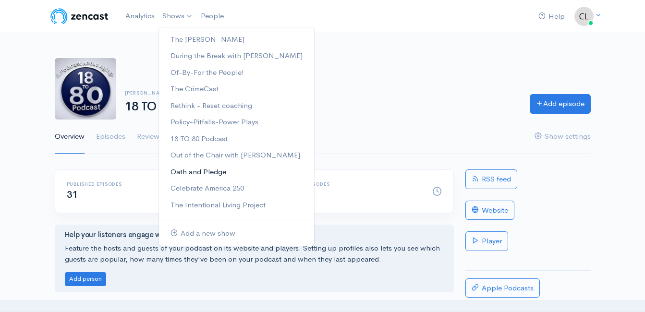
click at [205, 173] on link "Oath and Pledge" at bounding box center [236, 172] width 155 height 17
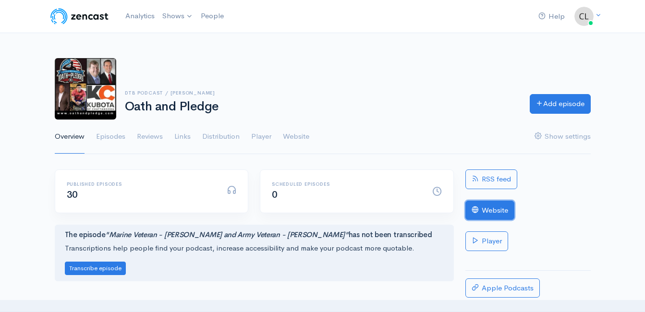
click at [499, 214] on link "Website" at bounding box center [489, 211] width 49 height 20
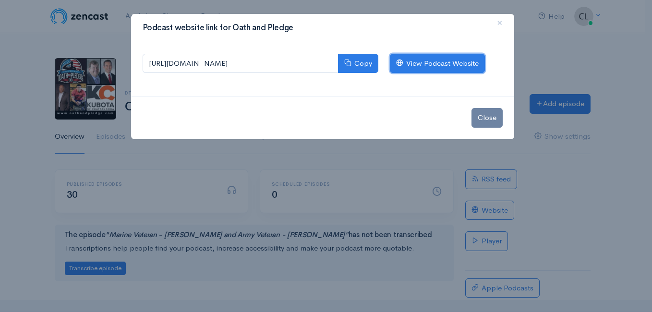
click at [426, 67] on link "View Podcast Website" at bounding box center [437, 64] width 95 height 20
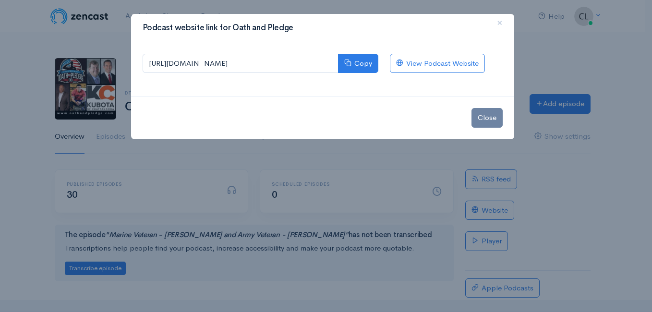
click at [91, 48] on div "Podcast website link for Oath and Pledge × https://oath-and-pledge.zencast.webs…" at bounding box center [326, 156] width 652 height 312
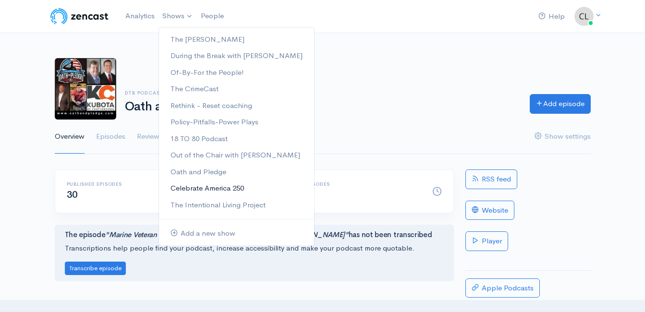
click at [218, 188] on link "Celebrate America 250" at bounding box center [236, 188] width 155 height 17
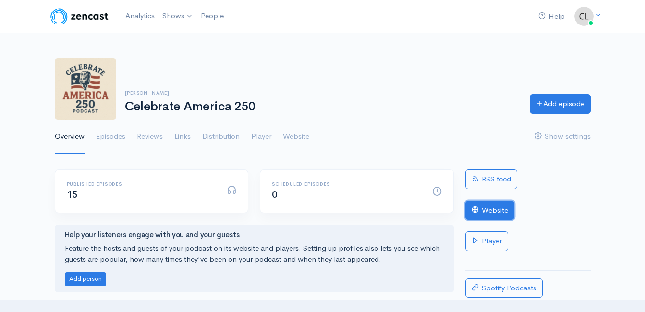
click at [504, 215] on link "Website" at bounding box center [489, 211] width 49 height 20
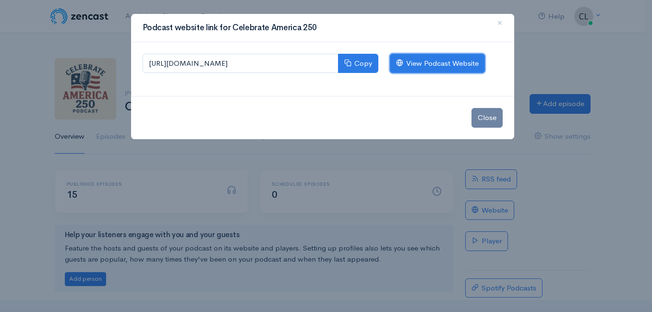
click at [449, 70] on link "View Podcast Website" at bounding box center [437, 64] width 95 height 20
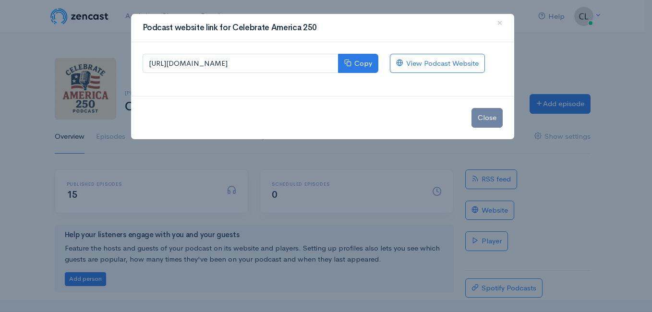
click at [67, 21] on div "Podcast website link for Celebrate America 250 × https://celebrate-america-250.…" at bounding box center [326, 156] width 652 height 312
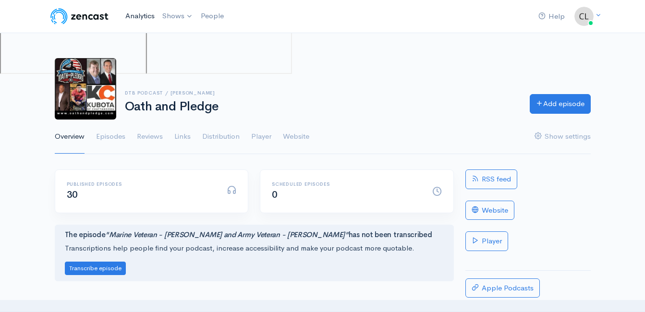
click at [144, 13] on link "Analytics" at bounding box center [139, 16] width 37 height 21
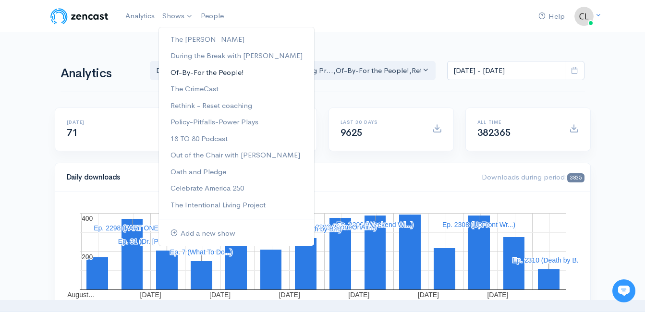
click at [193, 70] on link "Of-By-For the People!" at bounding box center [236, 72] width 155 height 17
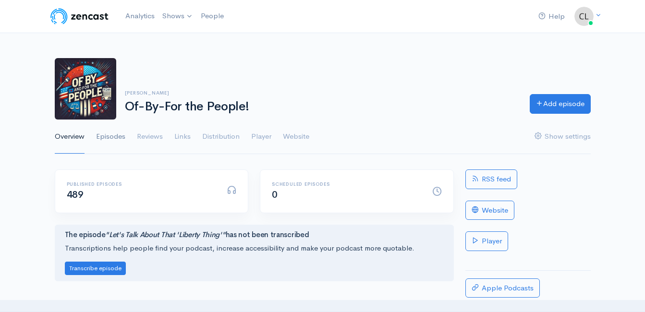
click at [104, 137] on link "Episodes" at bounding box center [110, 137] width 29 height 35
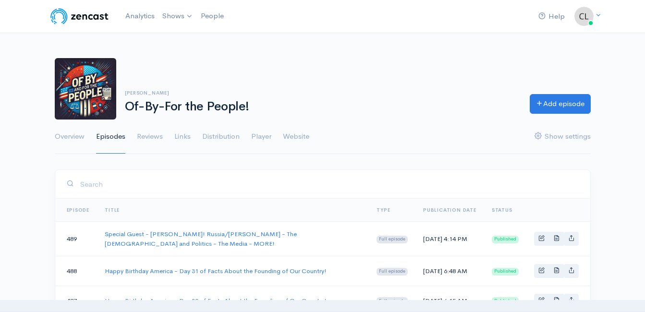
click at [203, 182] on input "search" at bounding box center [329, 184] width 499 height 20
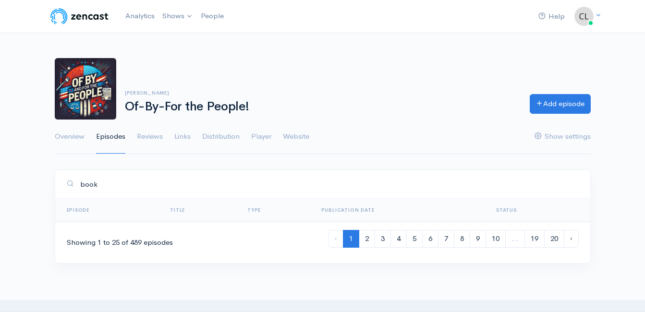
type input "book"
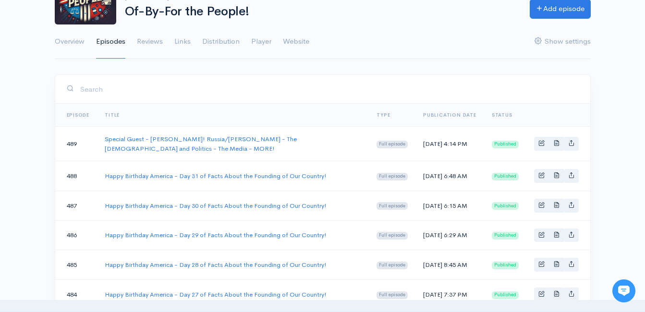
scroll to position [96, 0]
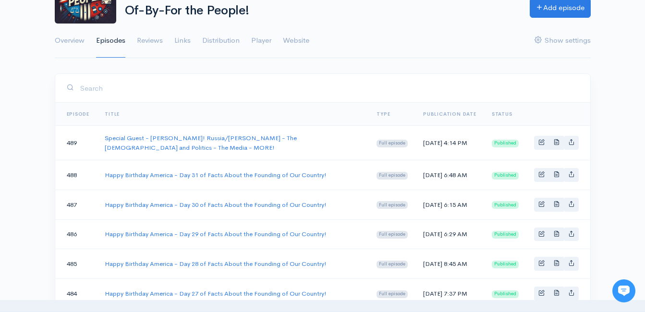
click at [187, 85] on input "search" at bounding box center [329, 88] width 499 height 20
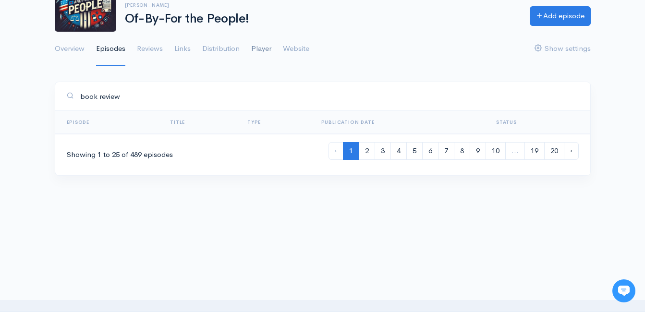
scroll to position [0, 0]
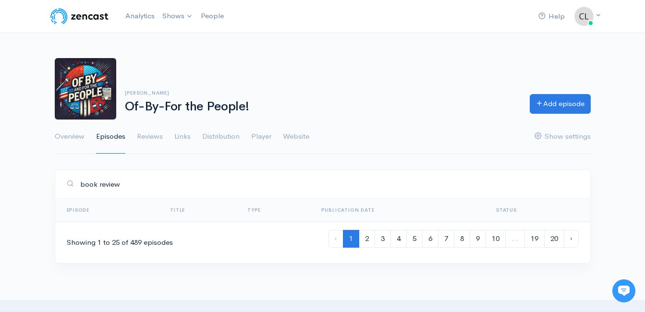
type input "book review"
click at [71, 182] on span at bounding box center [70, 183] width 7 height 7
click at [145, 182] on input "book review" at bounding box center [329, 184] width 499 height 20
